Goal: Task Accomplishment & Management: Manage account settings

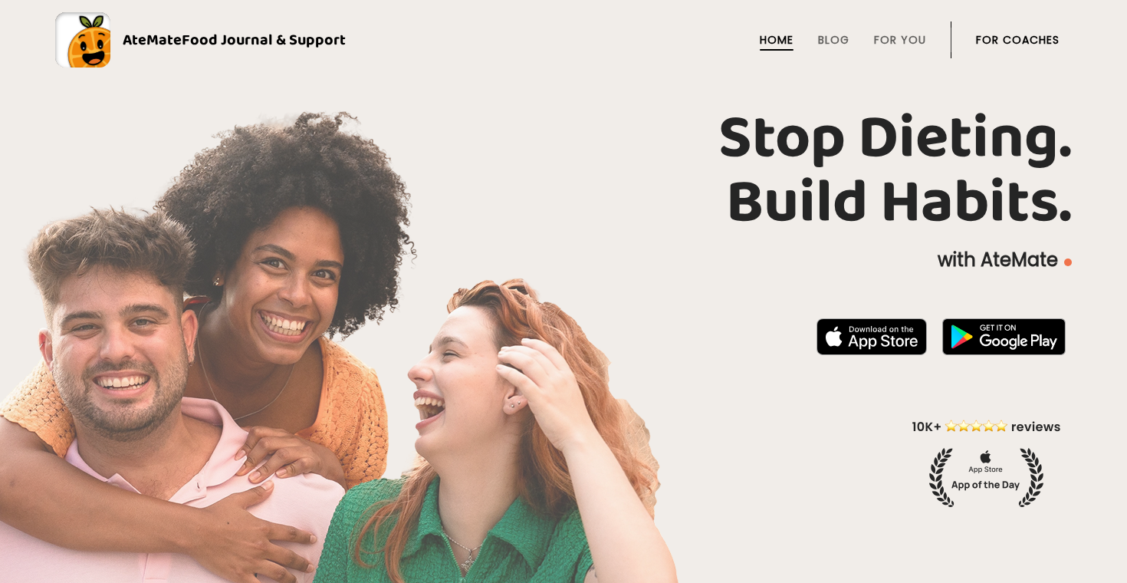
click at [1020, 34] on link "For Coaches" at bounding box center [1018, 40] width 84 height 12
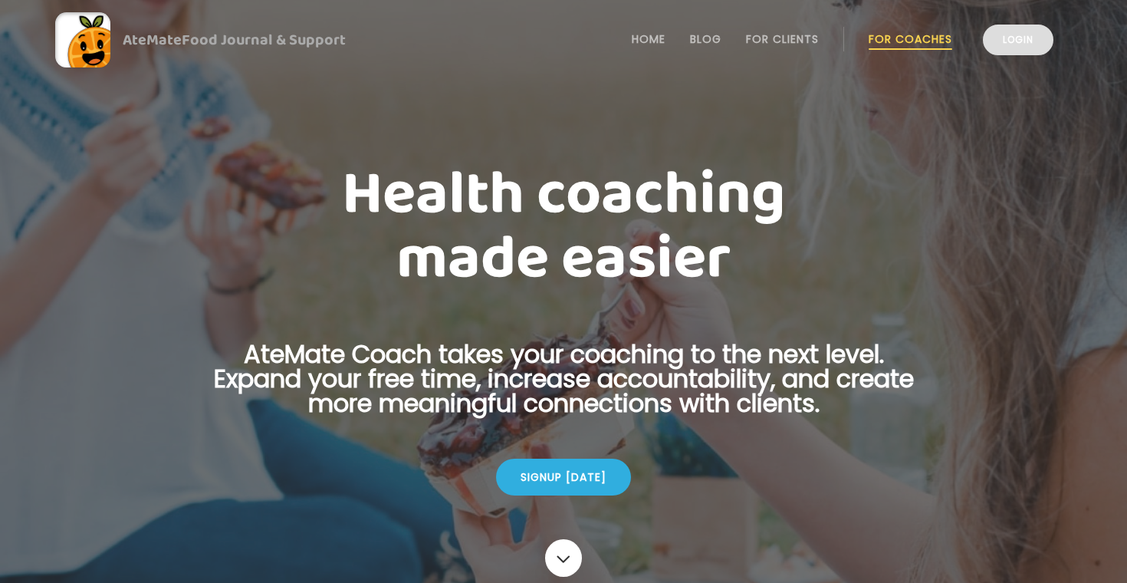
click at [1011, 51] on link "Login" at bounding box center [1018, 40] width 71 height 31
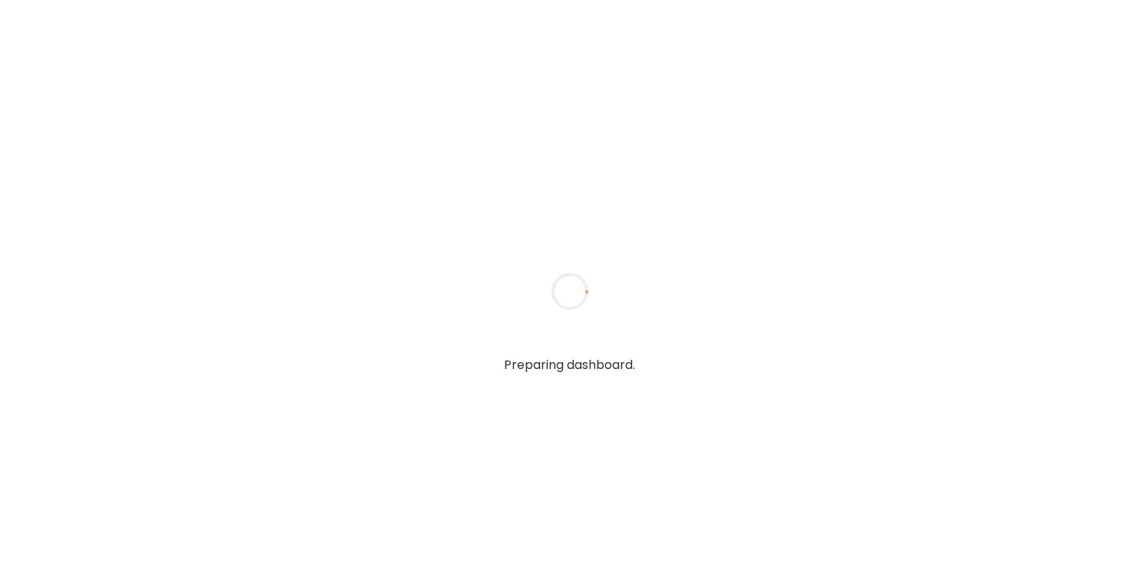
type input "**********"
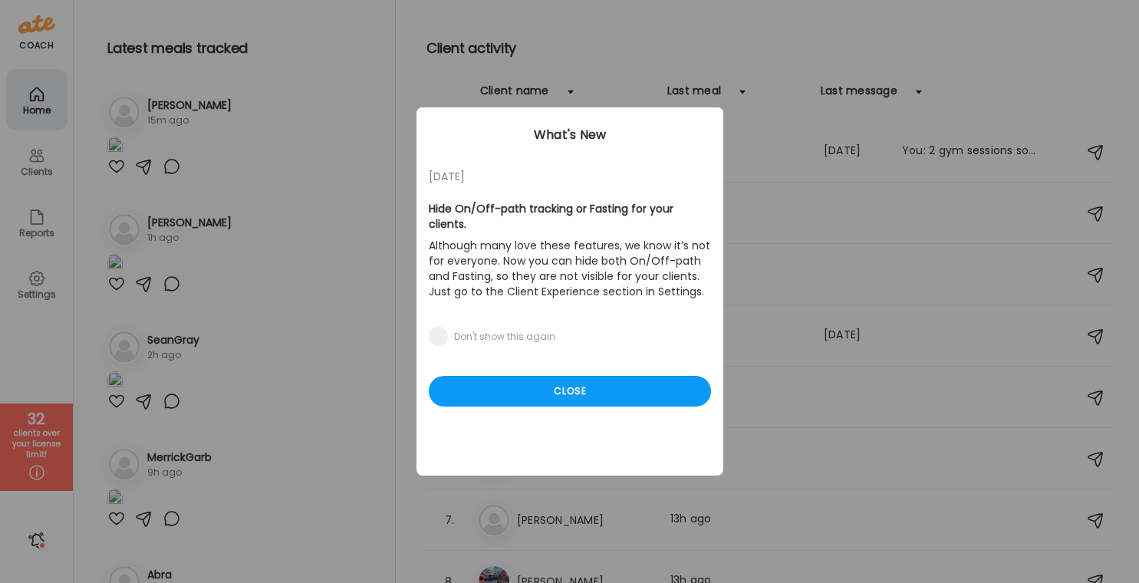
click at [576, 403] on div "05/27/23 Hide On/Off-path tracking or Fasting for your clients. Although many l…" at bounding box center [569, 291] width 307 height 368
click at [576, 383] on div "Close" at bounding box center [570, 391] width 282 height 31
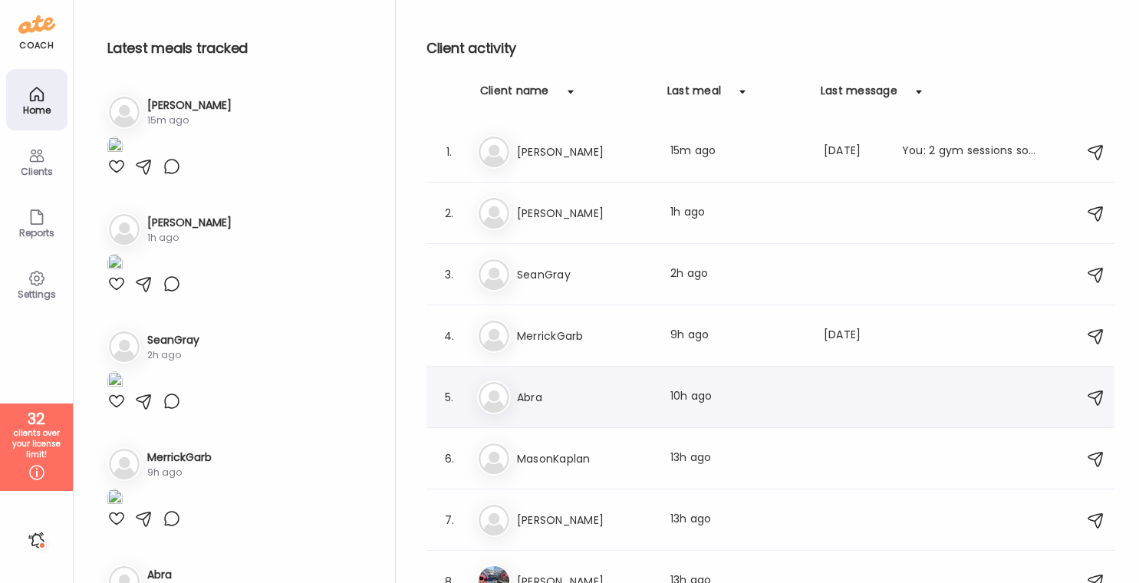
click at [570, 393] on h3 "Abra" at bounding box center [584, 397] width 135 height 18
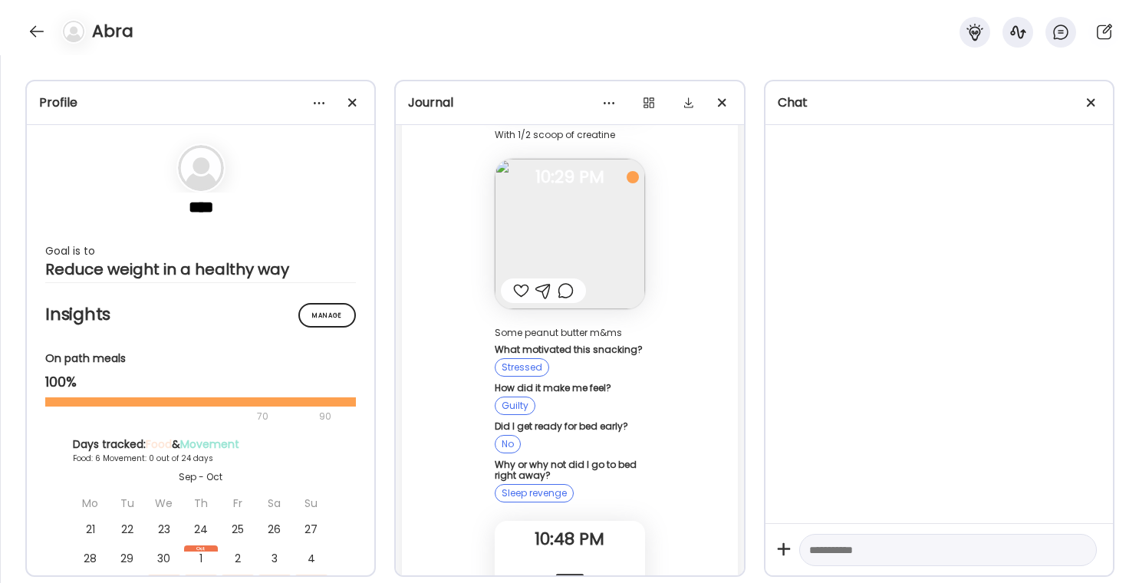
scroll to position [41338, 0]
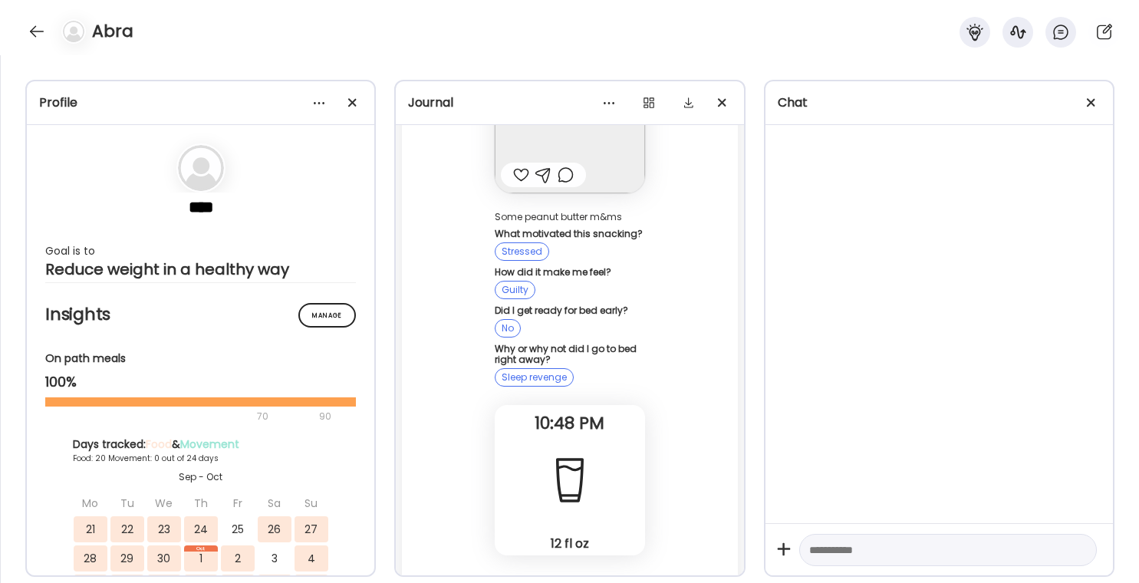
click at [36, 35] on div at bounding box center [37, 31] width 25 height 25
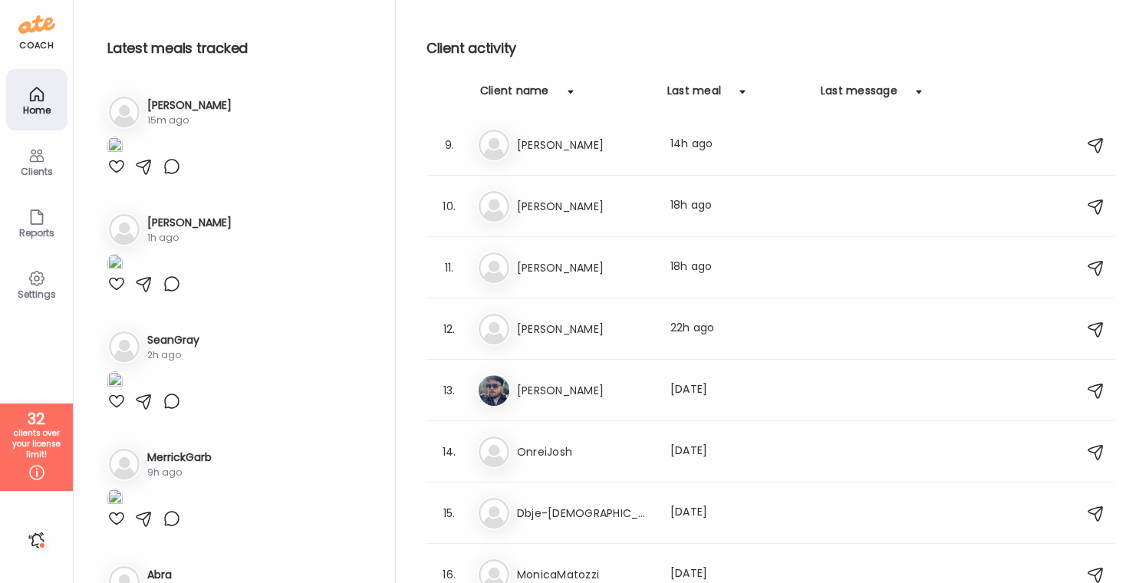
scroll to position [512, 0]
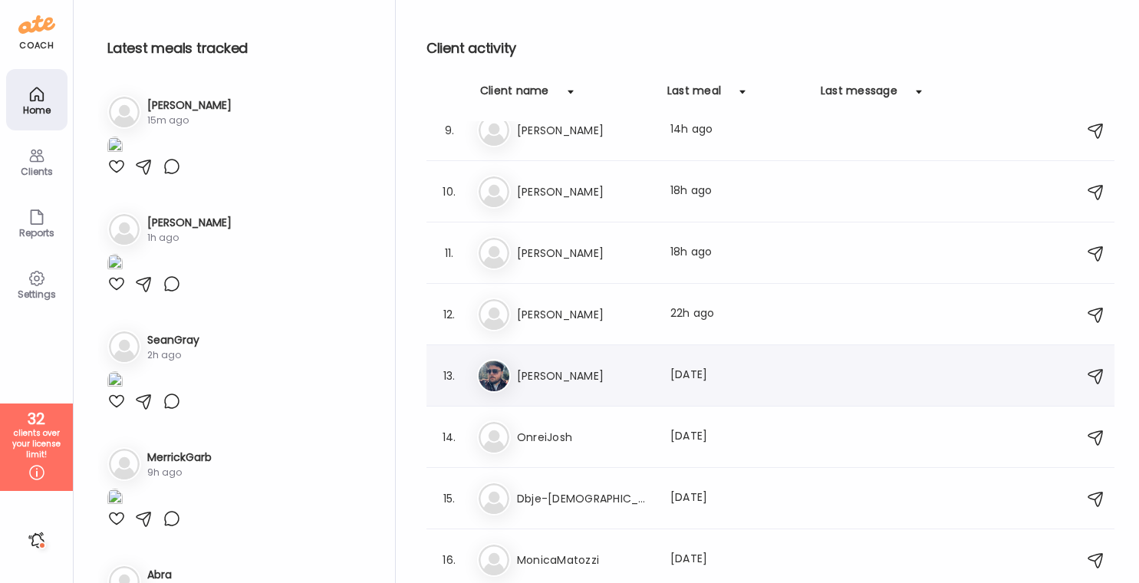
click at [571, 372] on h3 "Brad" at bounding box center [584, 375] width 135 height 18
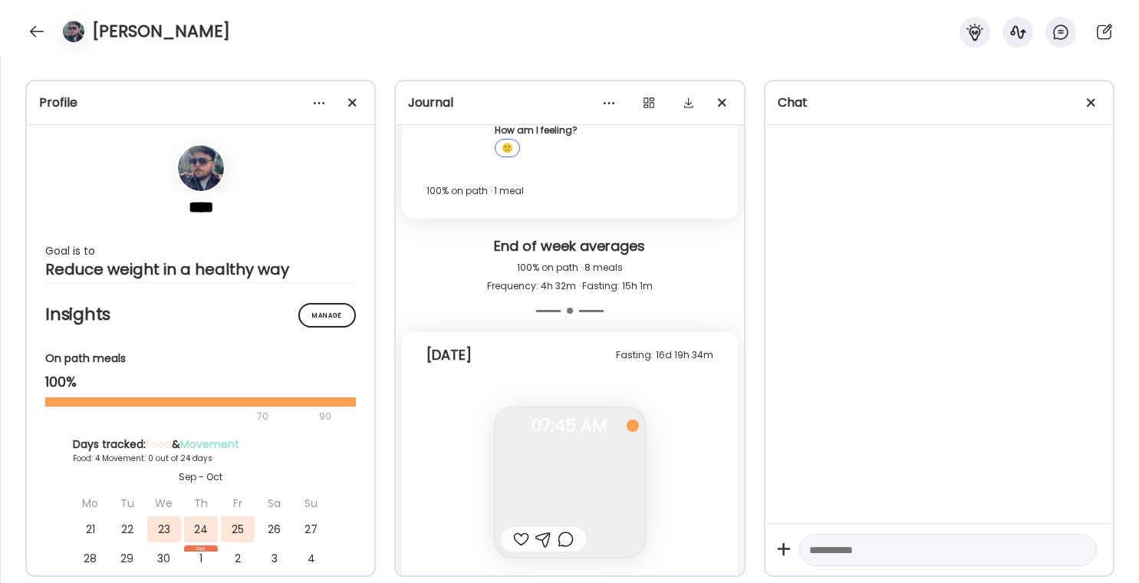
scroll to position [9963, 0]
click at [571, 403] on img at bounding box center [570, 478] width 150 height 150
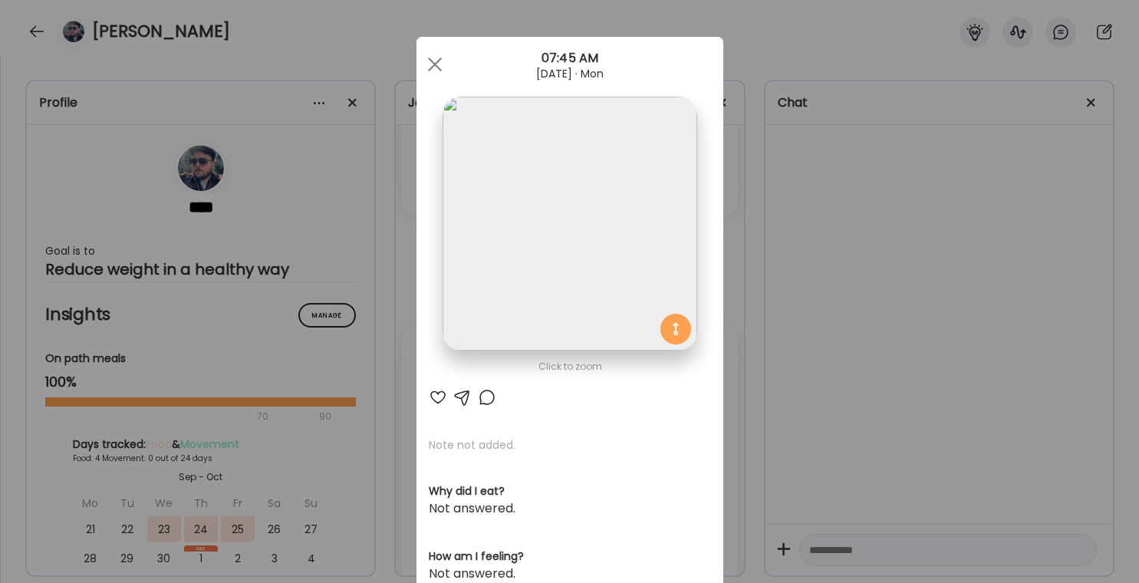
click at [904, 298] on div "Ate Coach Dashboard Wahoo! It’s official Take a moment to set up your Coach Pro…" at bounding box center [569, 291] width 1139 height 583
